Goal: Task Accomplishment & Management: Use online tool/utility

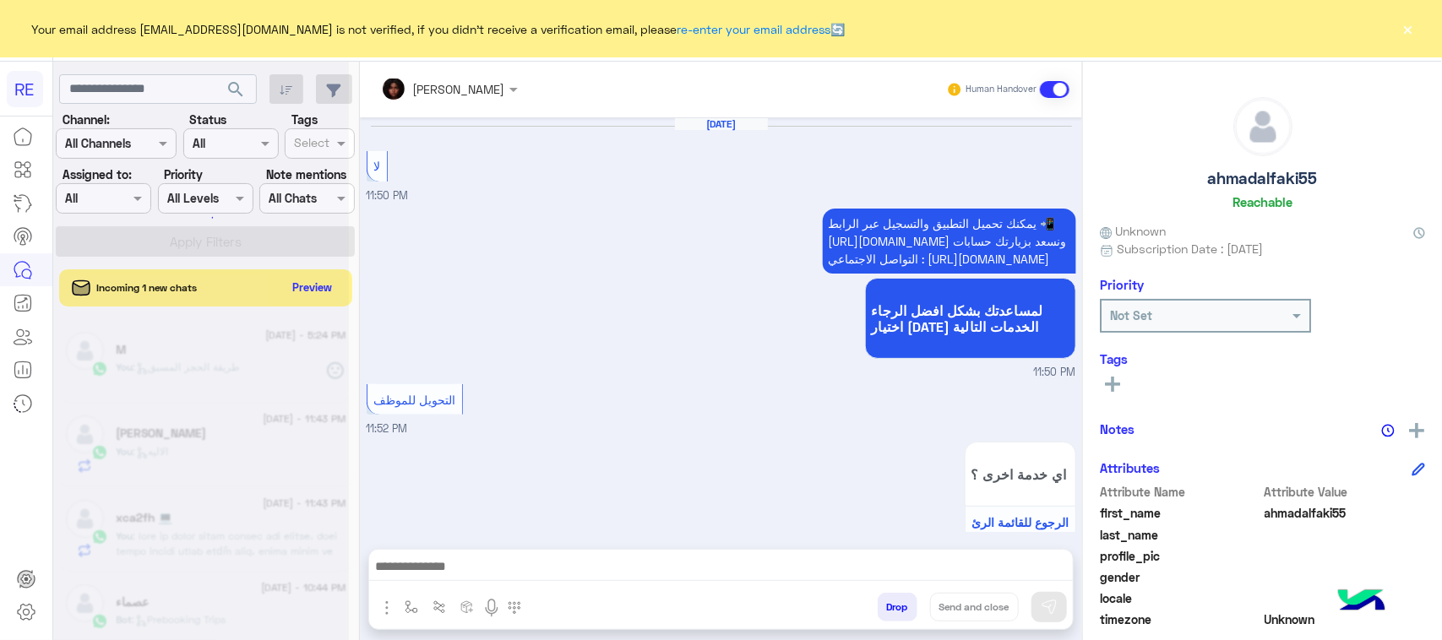
scroll to position [1716, 0]
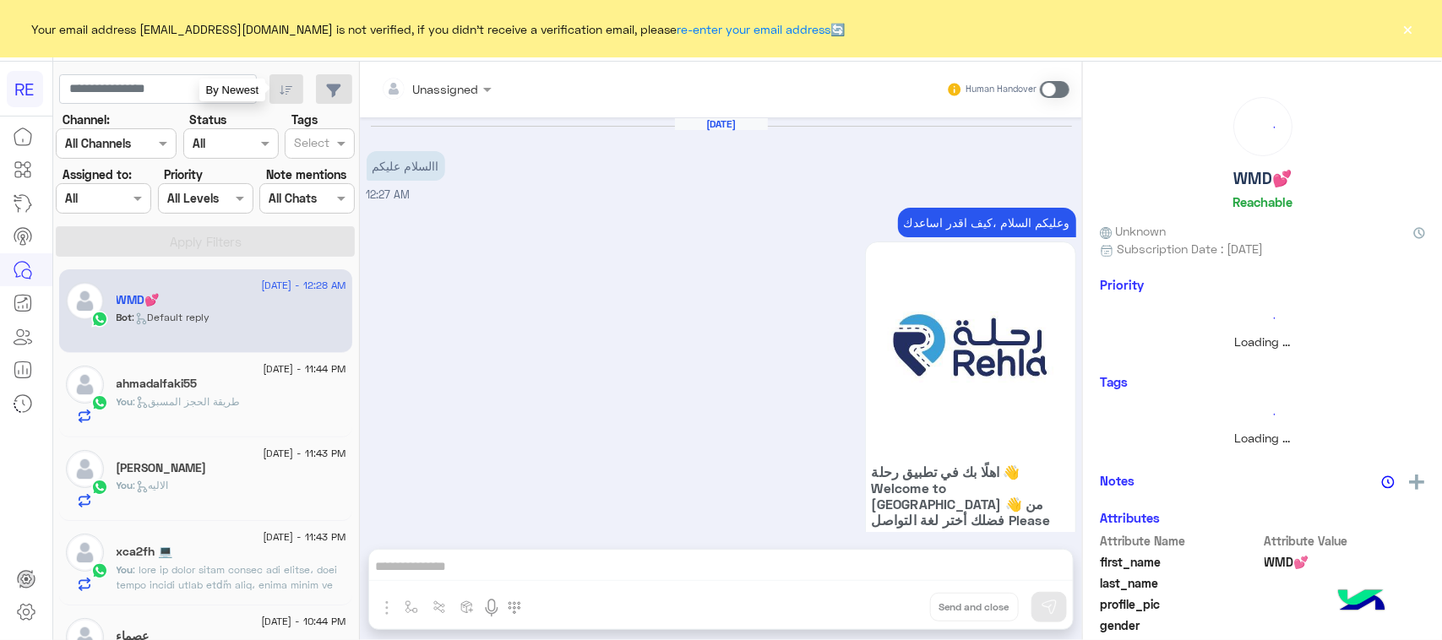
scroll to position [340, 0]
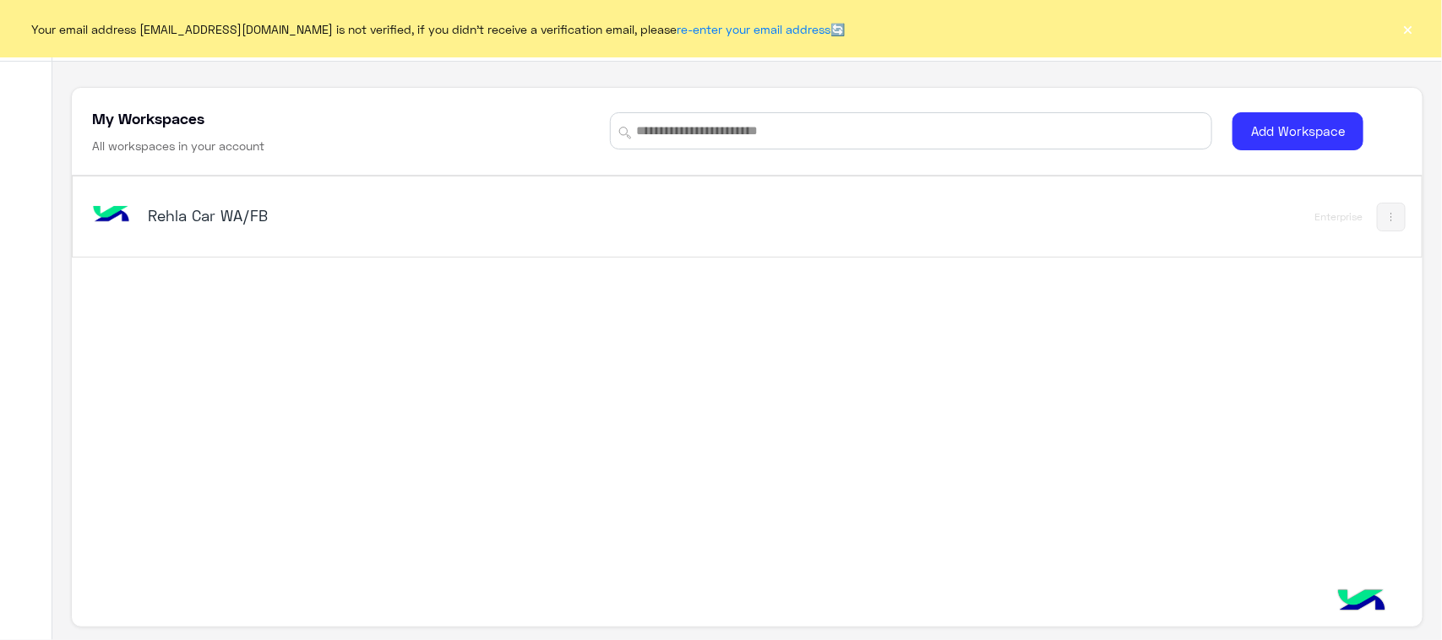
click at [156, 221] on h5 "Rehla Car WA/FB" at bounding box center [385, 215] width 474 height 20
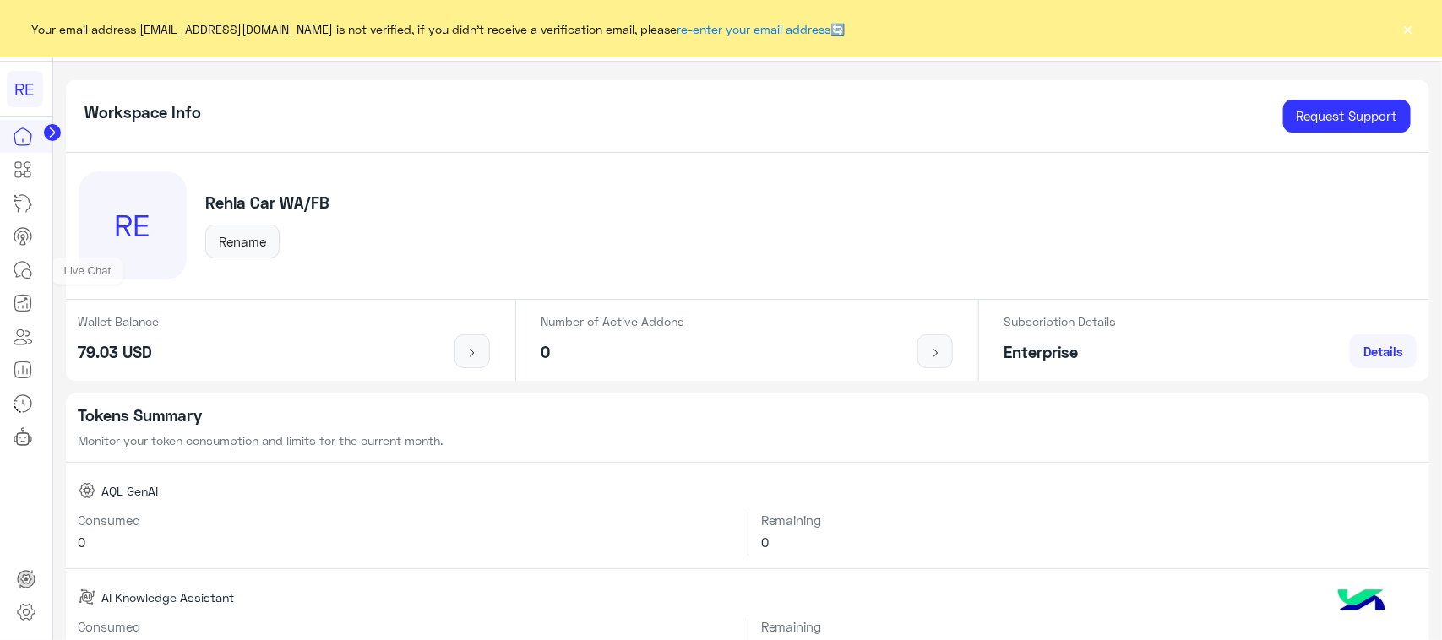
click at [25, 267] on icon at bounding box center [23, 270] width 20 height 20
